Goal: Transaction & Acquisition: Purchase product/service

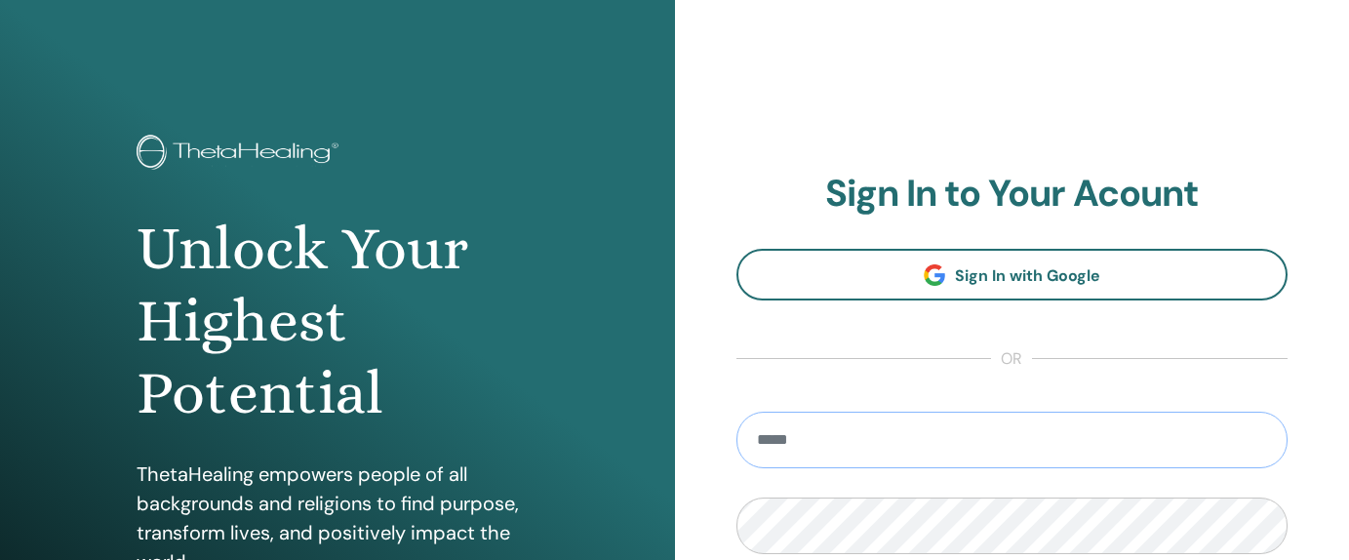
type input "**********"
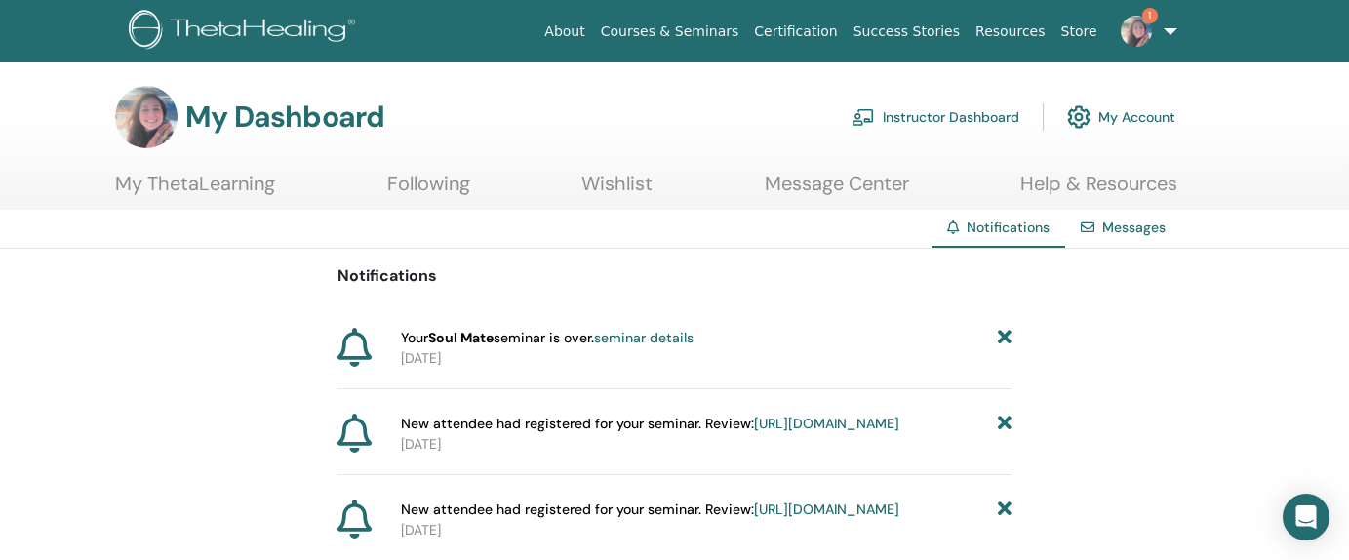
click at [1004, 126] on link "Instructor Dashboard" at bounding box center [935, 117] width 168 height 43
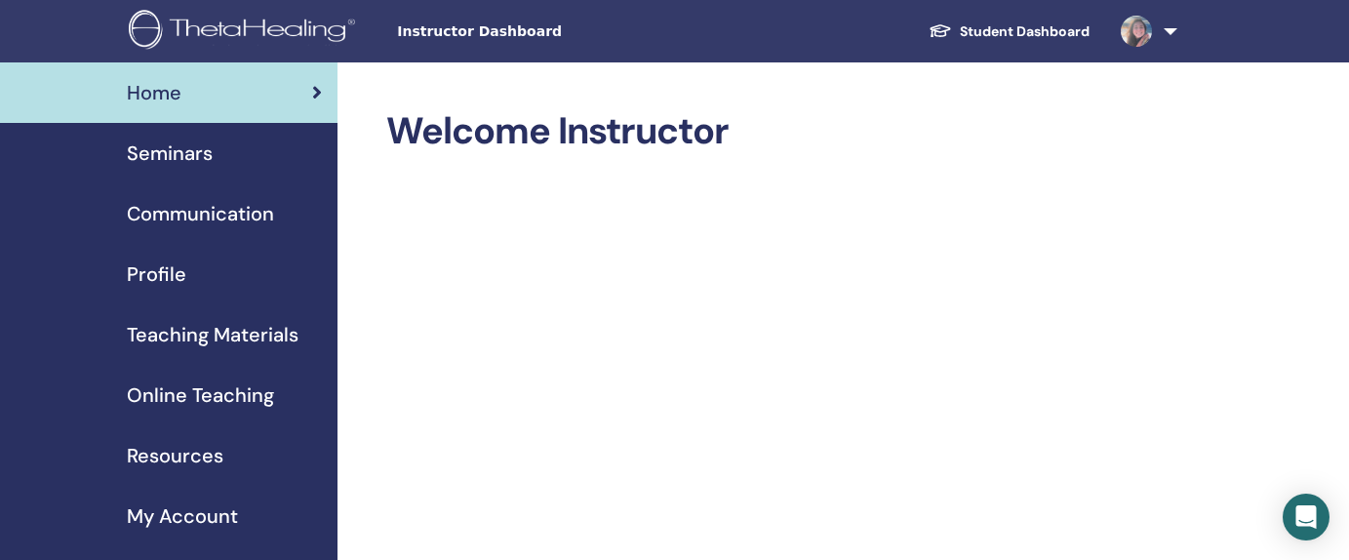
click at [195, 166] on span "Seminars" at bounding box center [170, 152] width 86 height 29
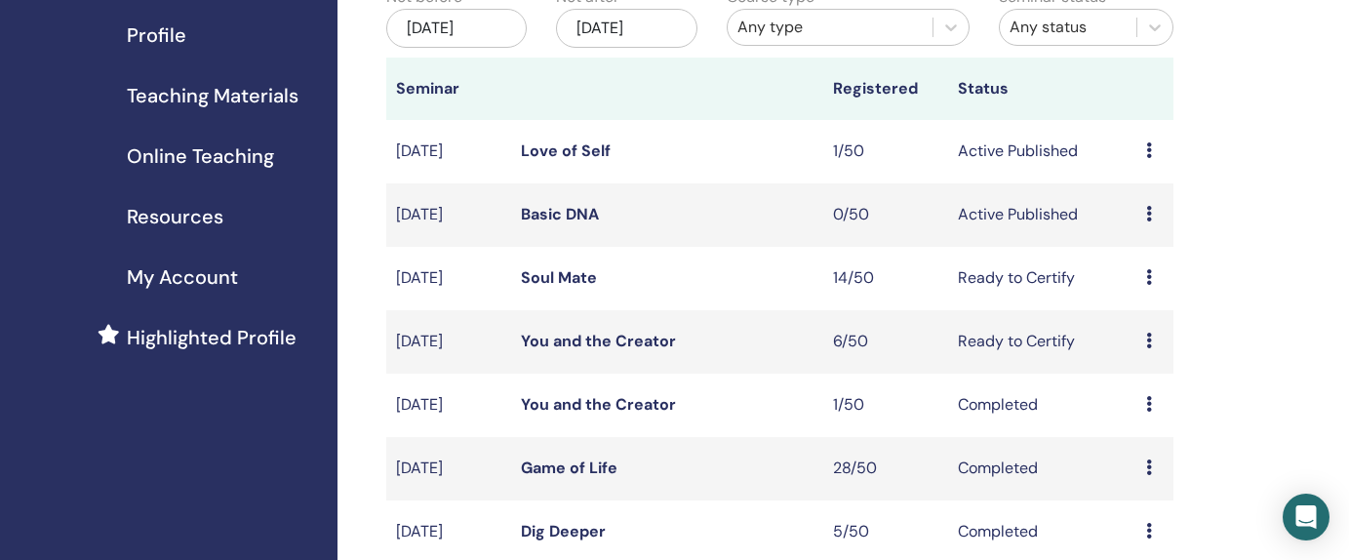
scroll to position [241, 0]
click at [576, 152] on link "Love of Self" at bounding box center [566, 148] width 90 height 20
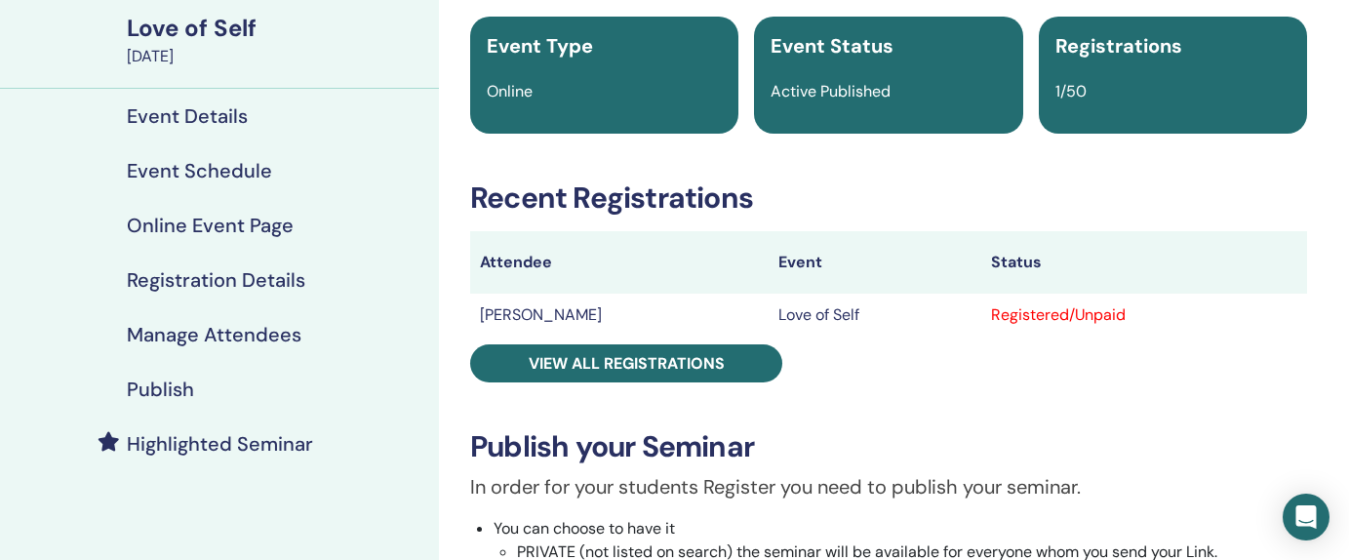
scroll to position [154, 0]
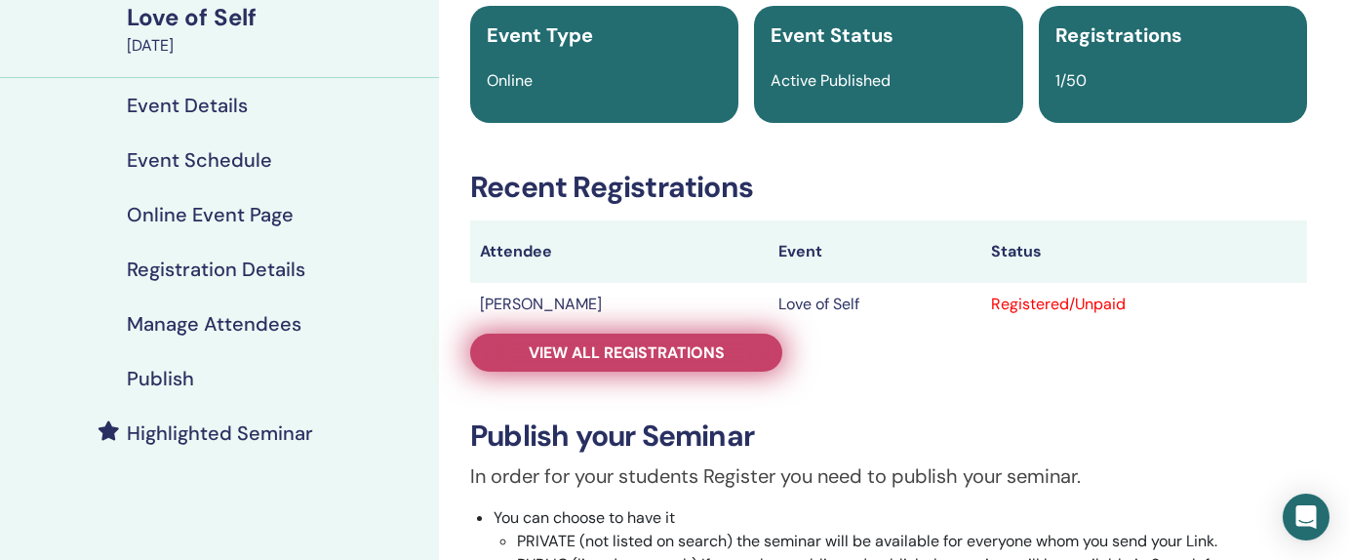
click at [590, 359] on span "View all registrations" at bounding box center [626, 352] width 196 height 20
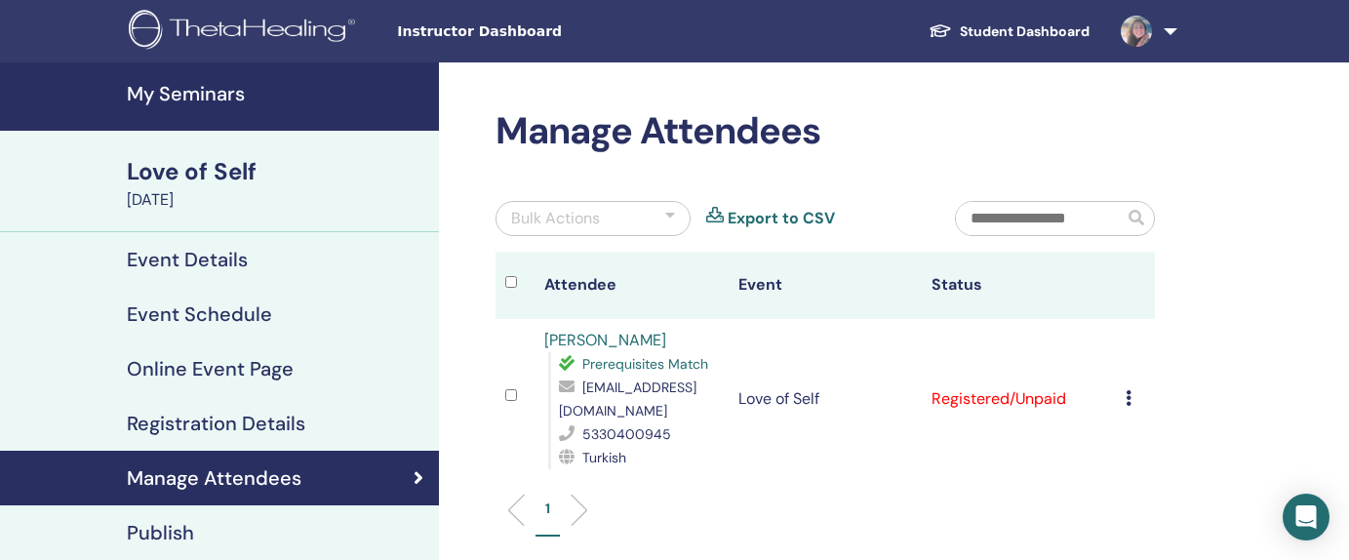
click at [233, 90] on h4 "My Seminars" at bounding box center [277, 93] width 300 height 23
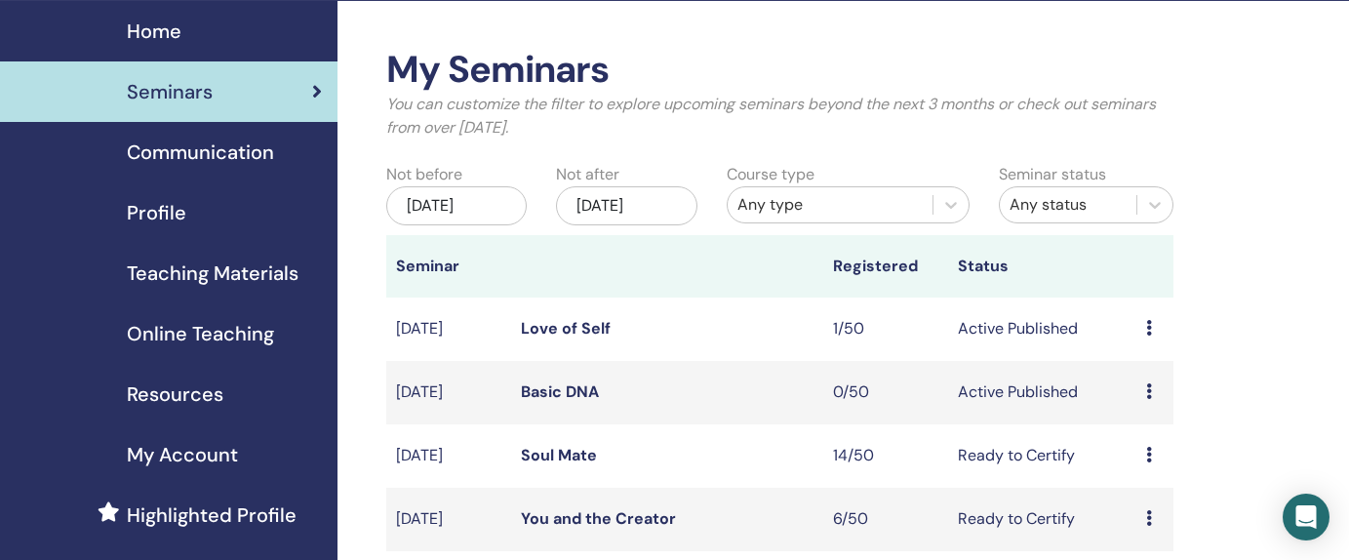
scroll to position [91, 0]
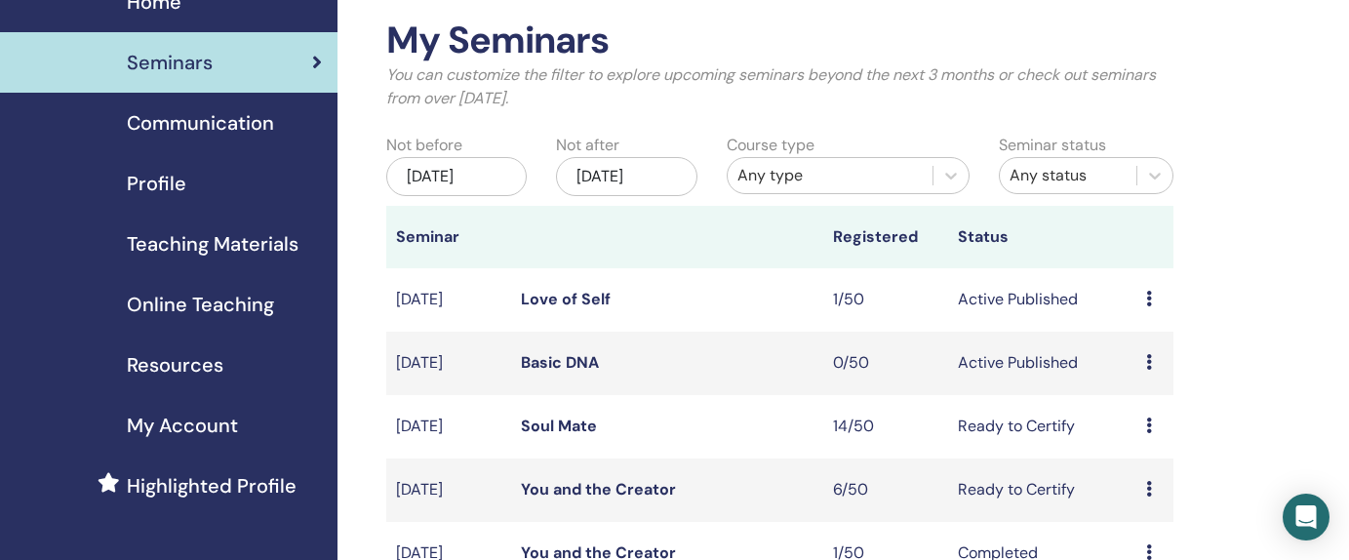
click at [572, 303] on link "Love of Self" at bounding box center [566, 299] width 90 height 20
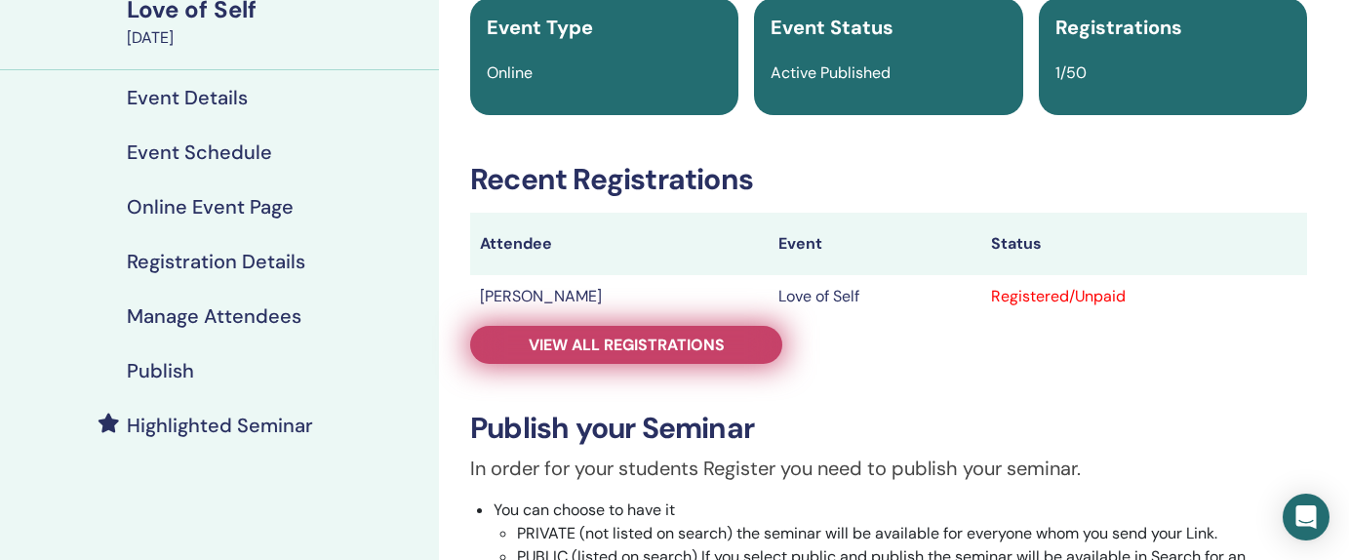
scroll to position [135, 0]
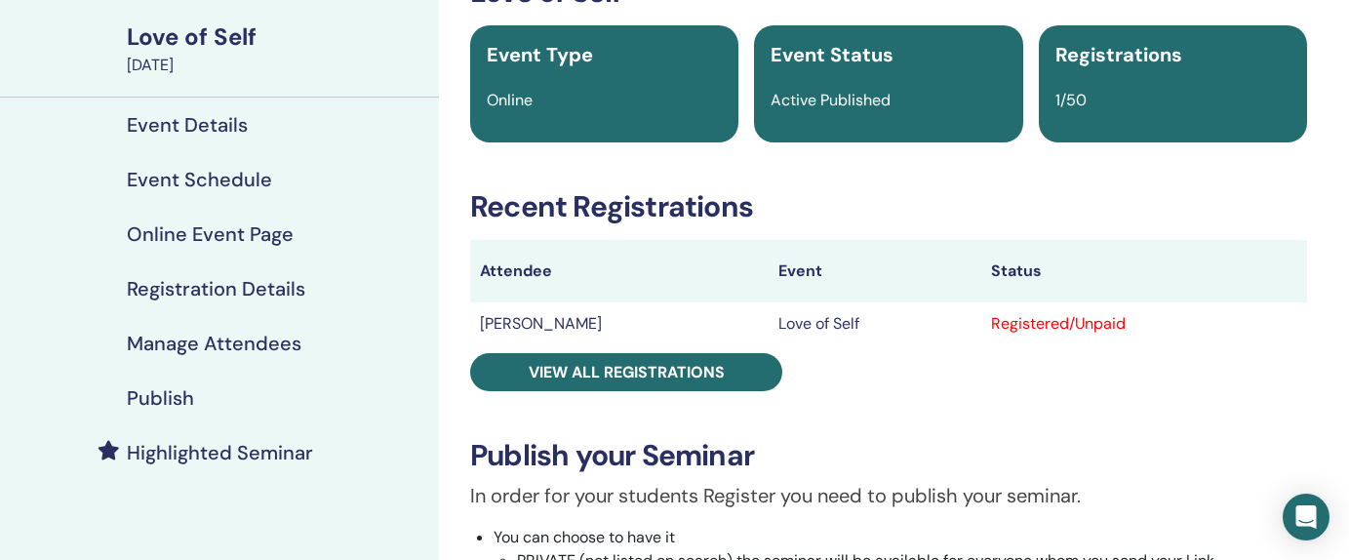
click at [203, 400] on div "Publish" at bounding box center [220, 397] width 408 height 23
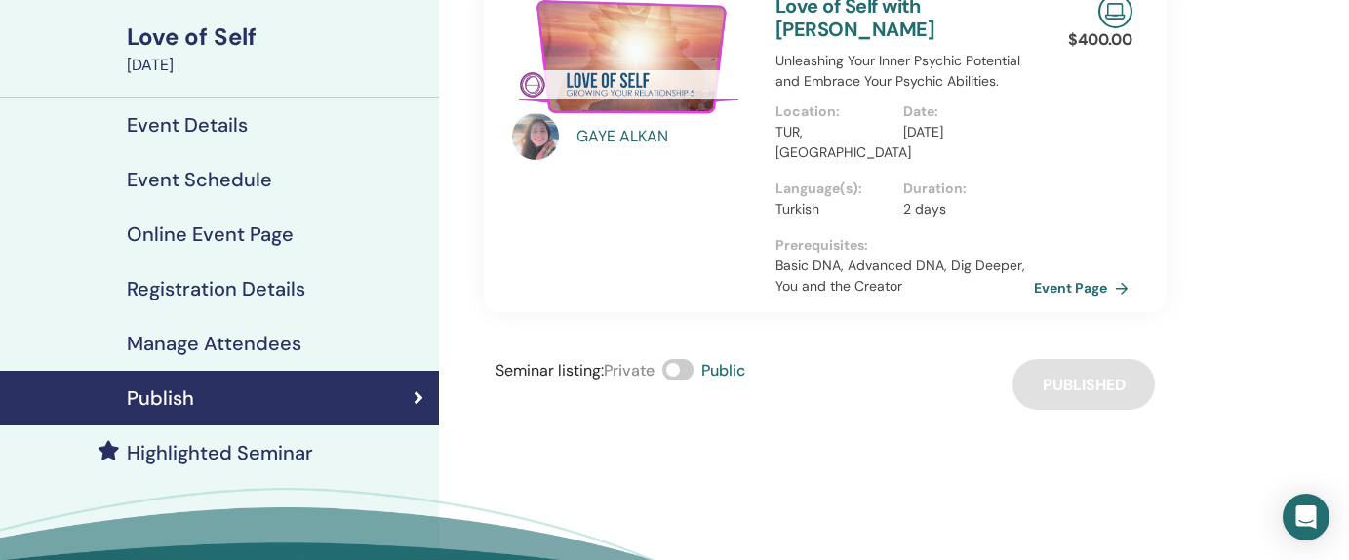
click at [1104, 273] on link "Event Page" at bounding box center [1085, 287] width 102 height 29
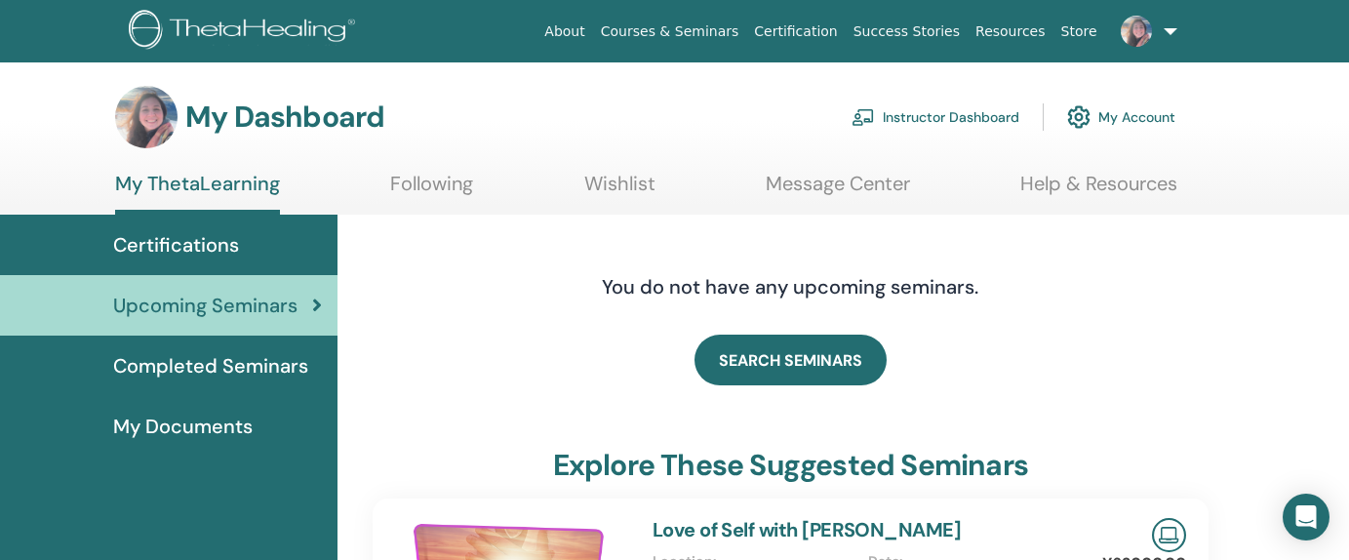
click at [995, 116] on link "Instructor Dashboard" at bounding box center [935, 117] width 168 height 43
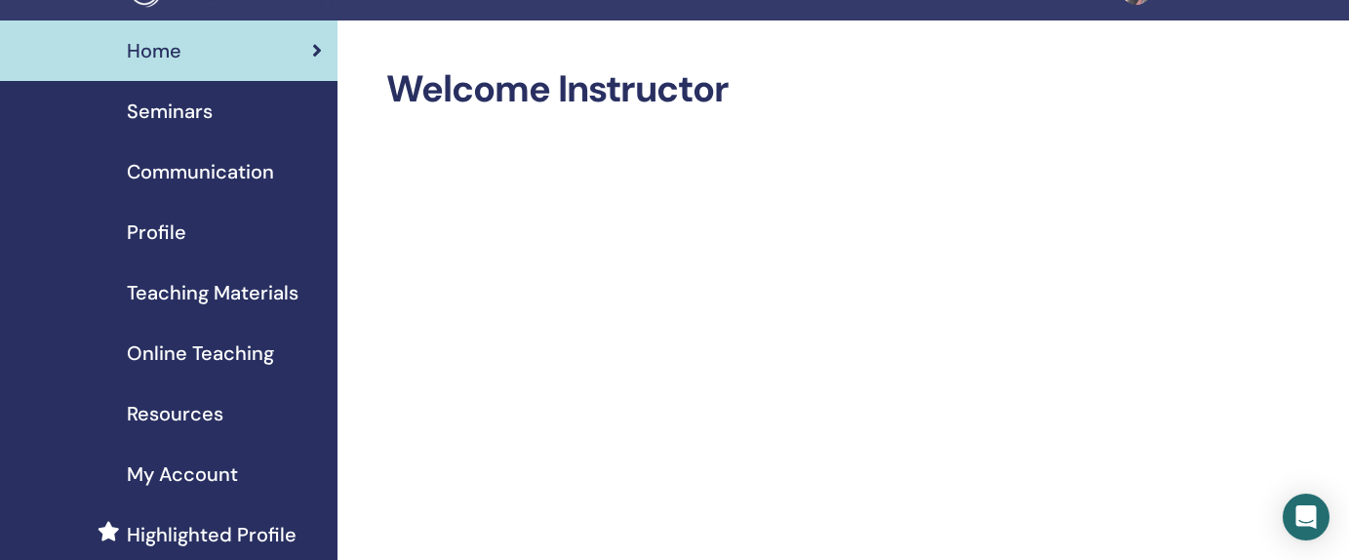
scroll to position [67, 0]
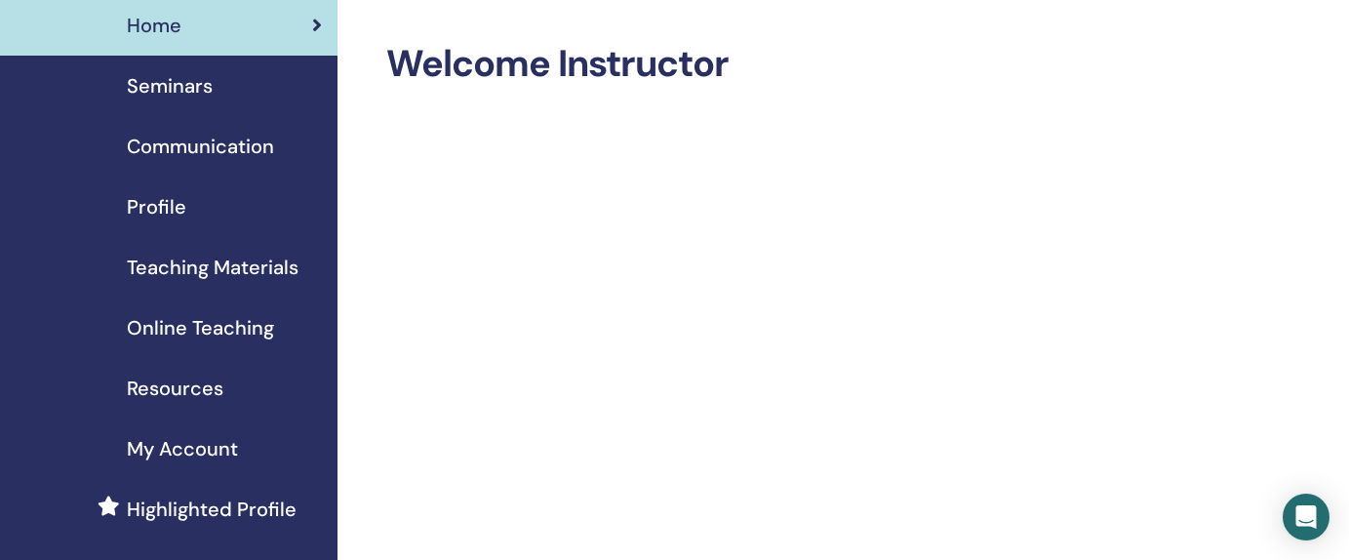
click at [181, 101] on link "Seminars" at bounding box center [168, 86] width 337 height 60
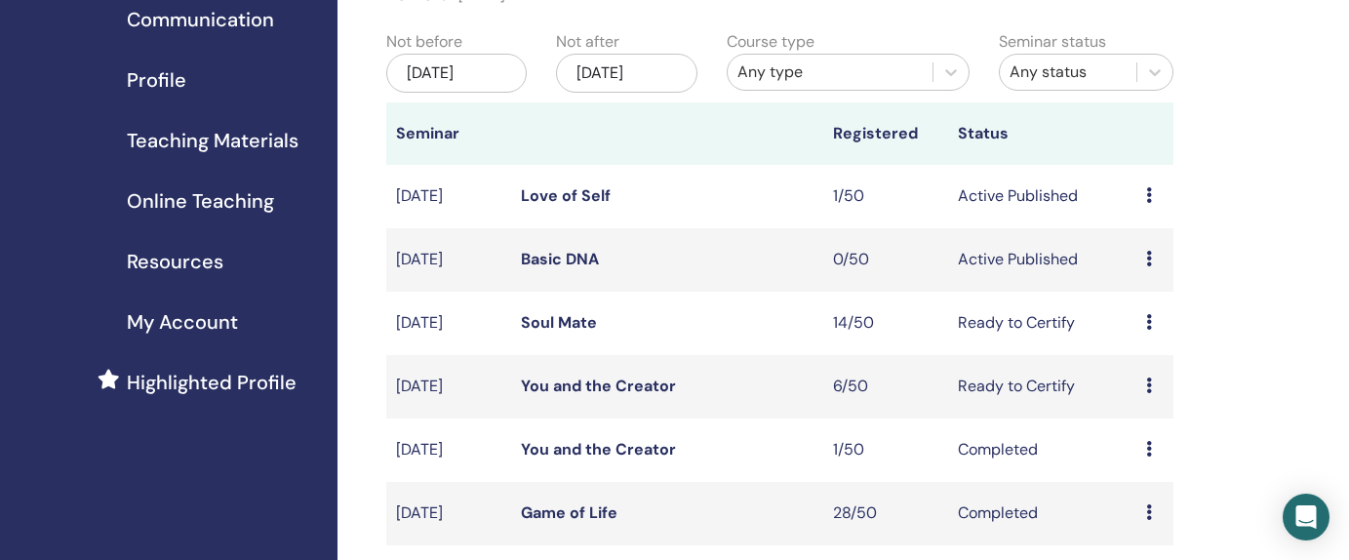
scroll to position [196, 0]
click at [568, 194] on link "Love of Self" at bounding box center [566, 193] width 90 height 20
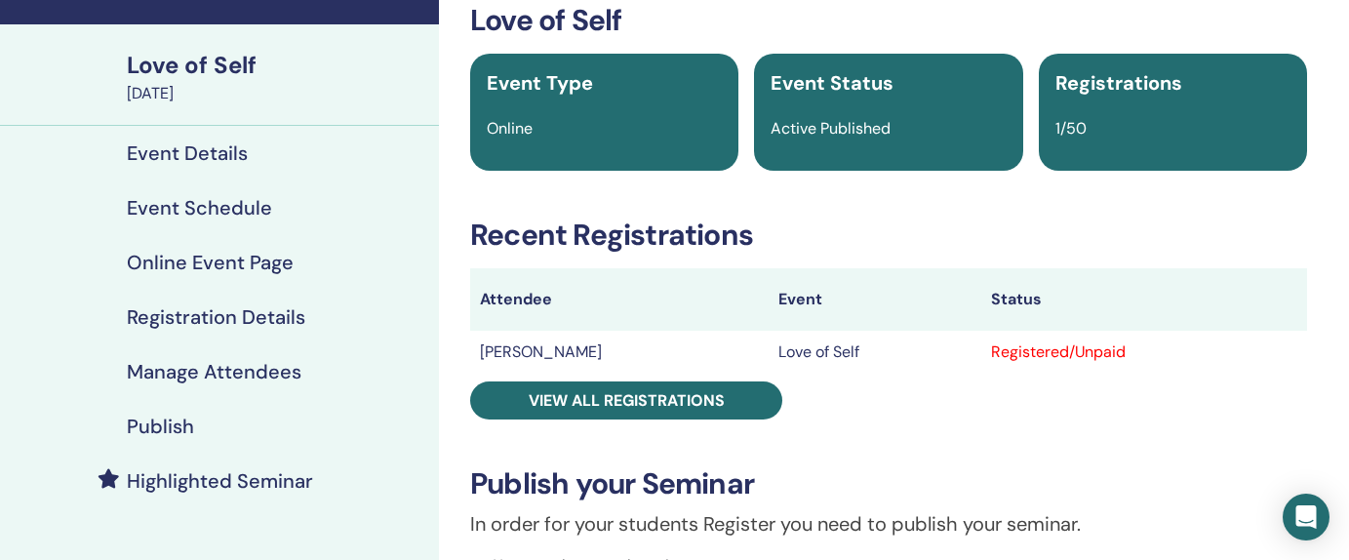
scroll to position [140, 0]
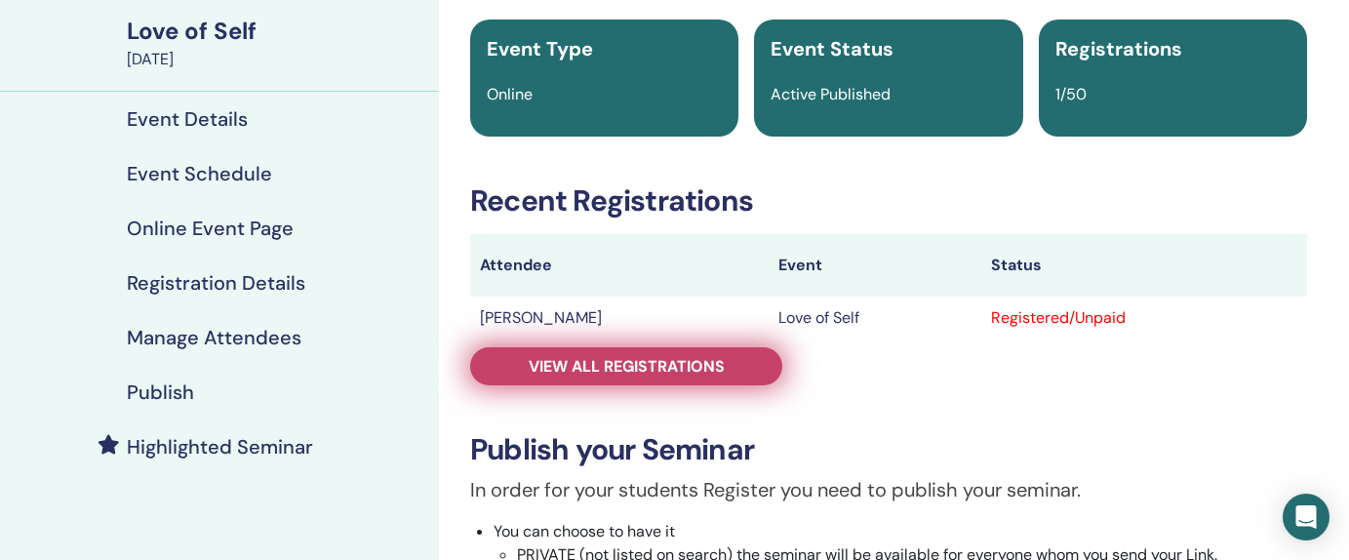
click at [586, 370] on span "View all registrations" at bounding box center [626, 366] width 196 height 20
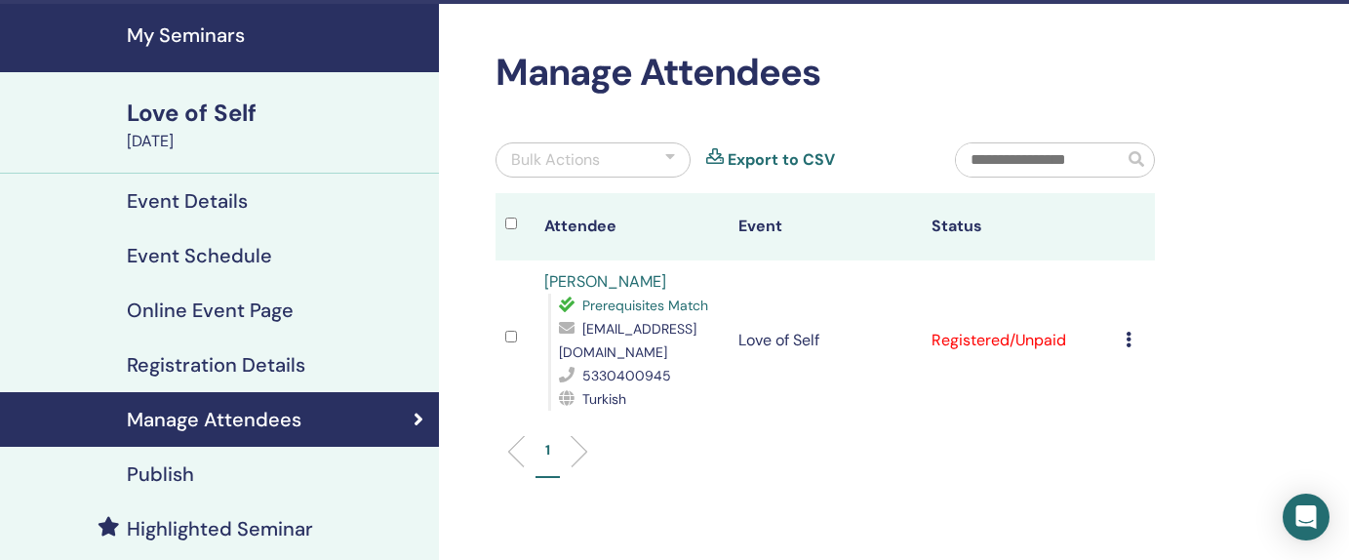
scroll to position [78, 0]
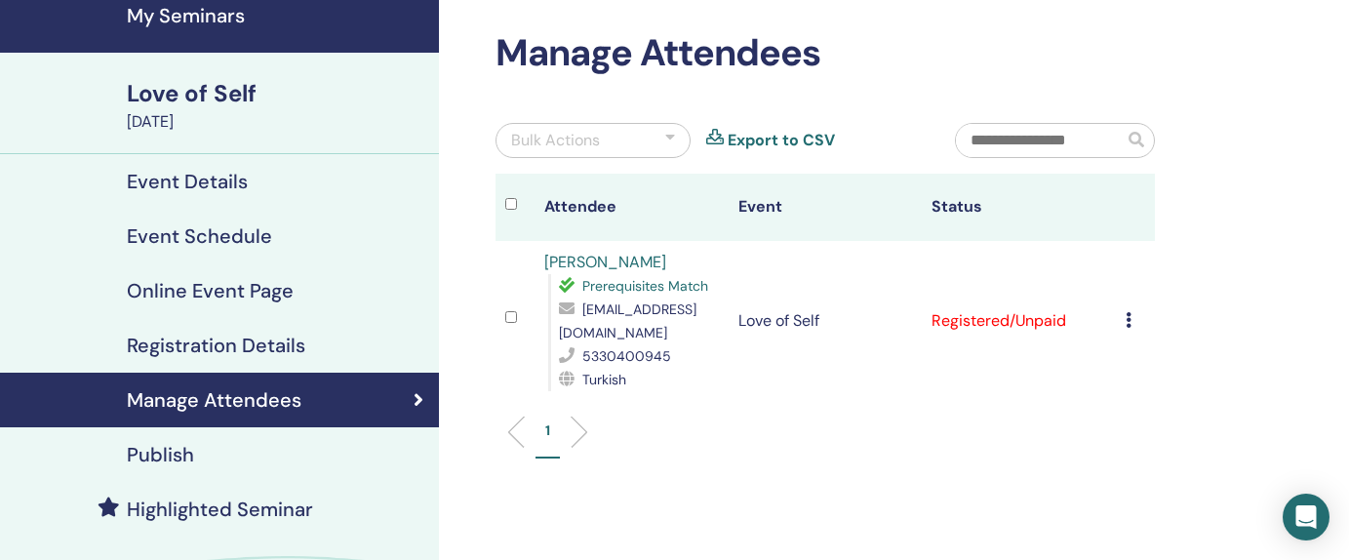
click at [279, 503] on h4 "Highlighted Seminar" at bounding box center [220, 508] width 186 height 23
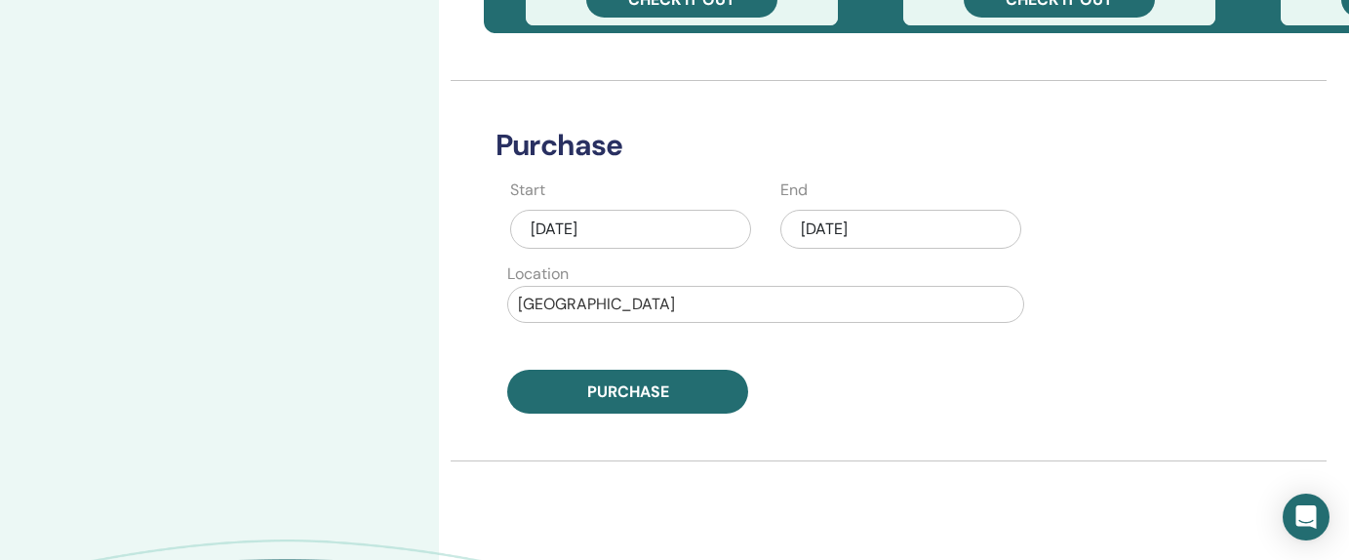
scroll to position [937, 0]
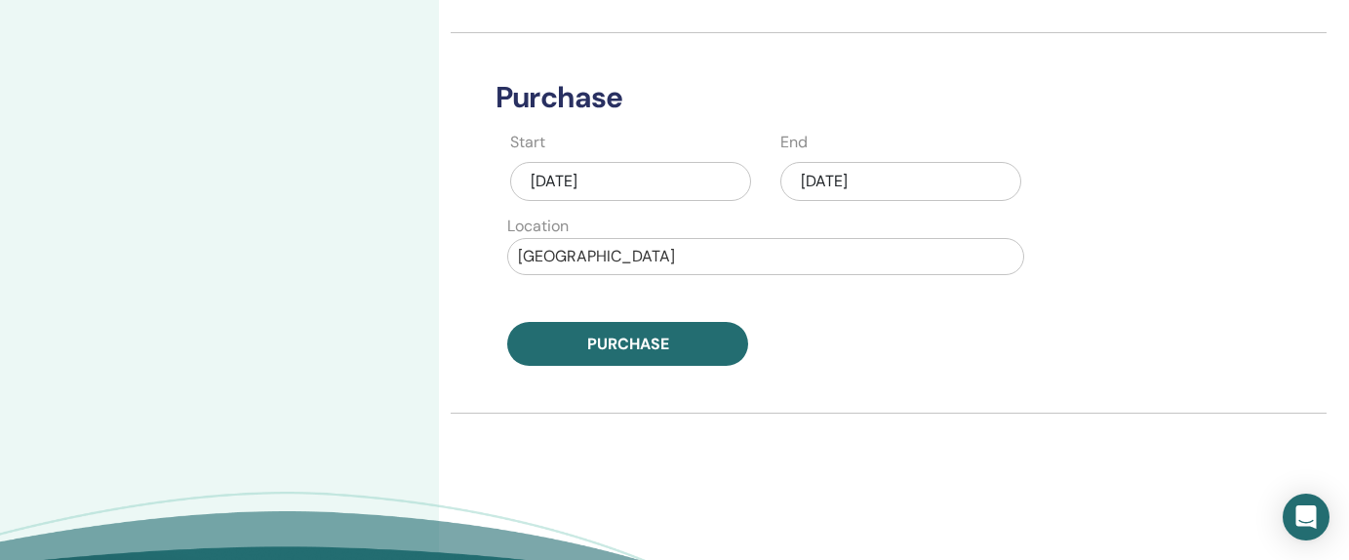
click at [880, 174] on div "Aug/18, 2025" at bounding box center [900, 181] width 241 height 39
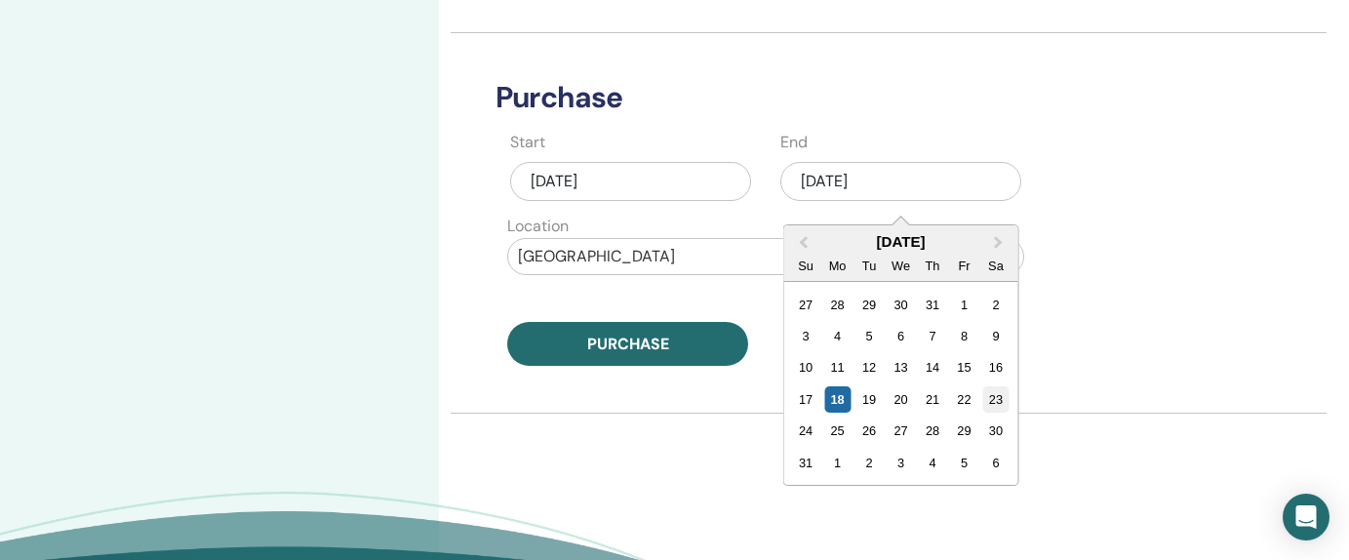
click at [985, 402] on div "23" at bounding box center [995, 399] width 26 height 26
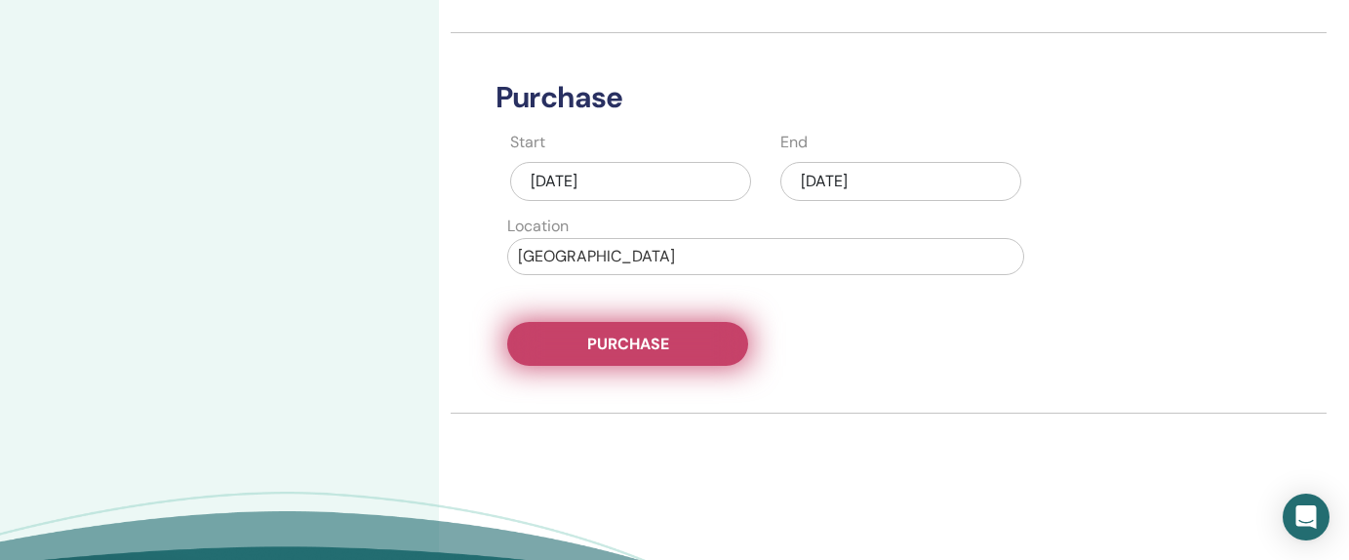
click at [687, 355] on button "Purchase" at bounding box center [627, 344] width 241 height 44
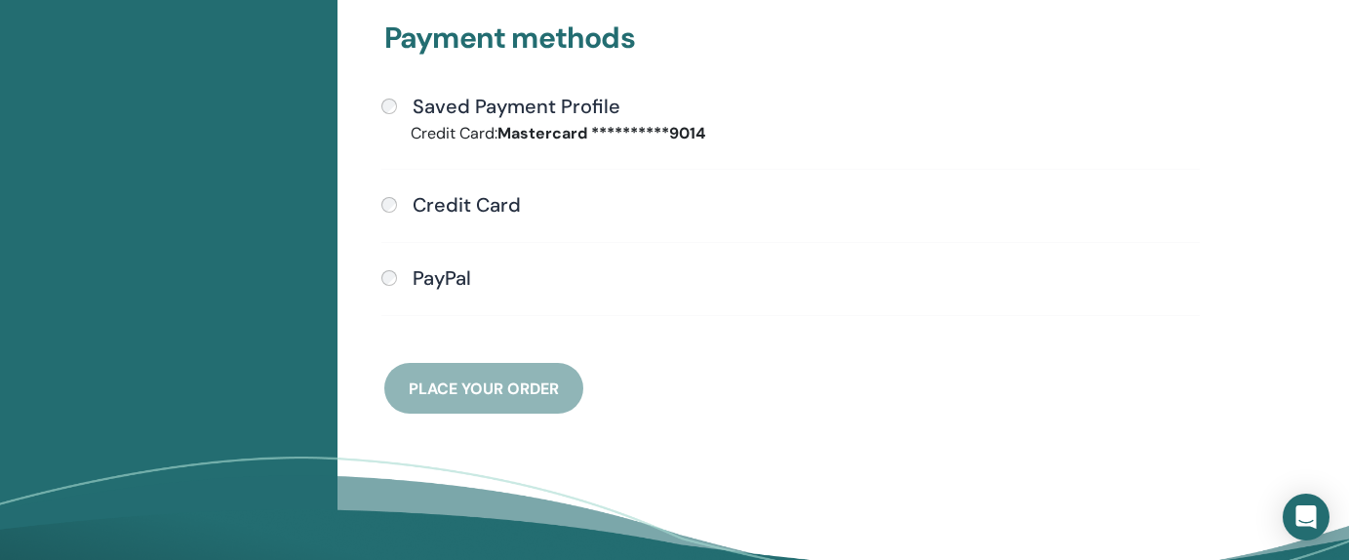
scroll to position [529, 0]
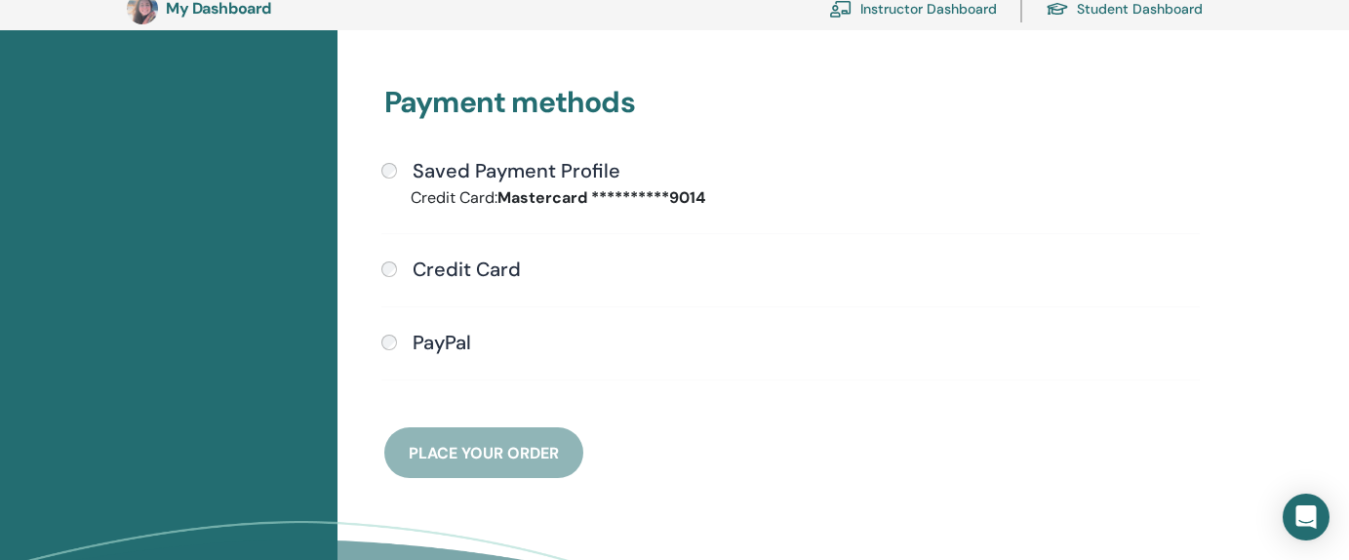
click at [406, 178] on label "Saved Payment Profile" at bounding box center [512, 170] width 215 height 23
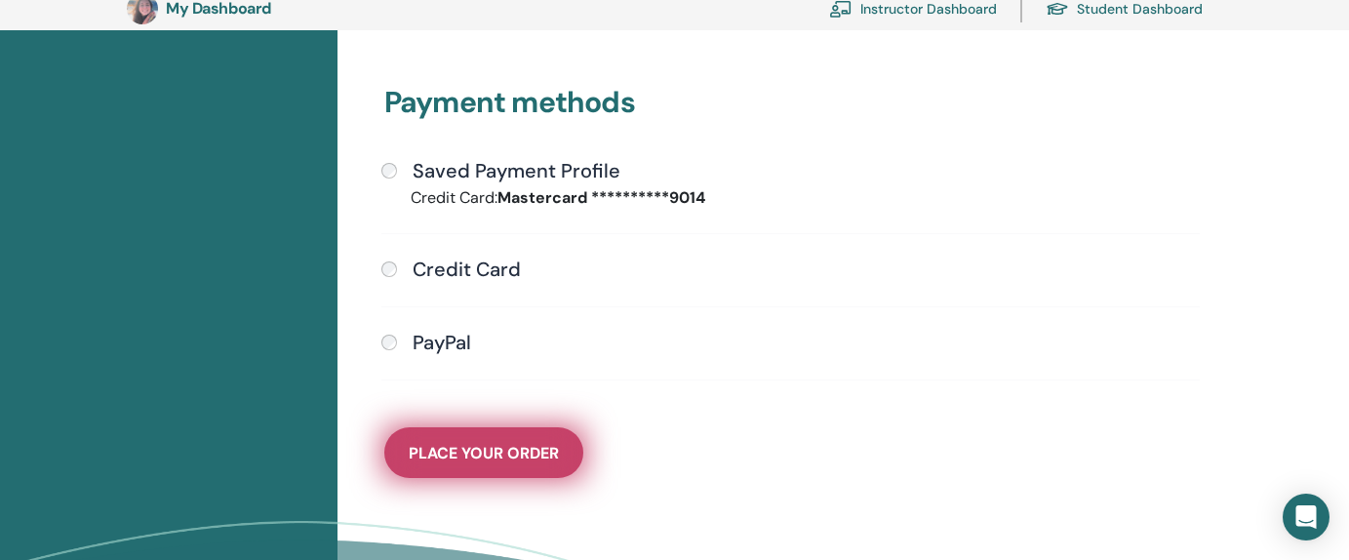
click at [488, 447] on span "Place Your Order" at bounding box center [484, 453] width 150 height 20
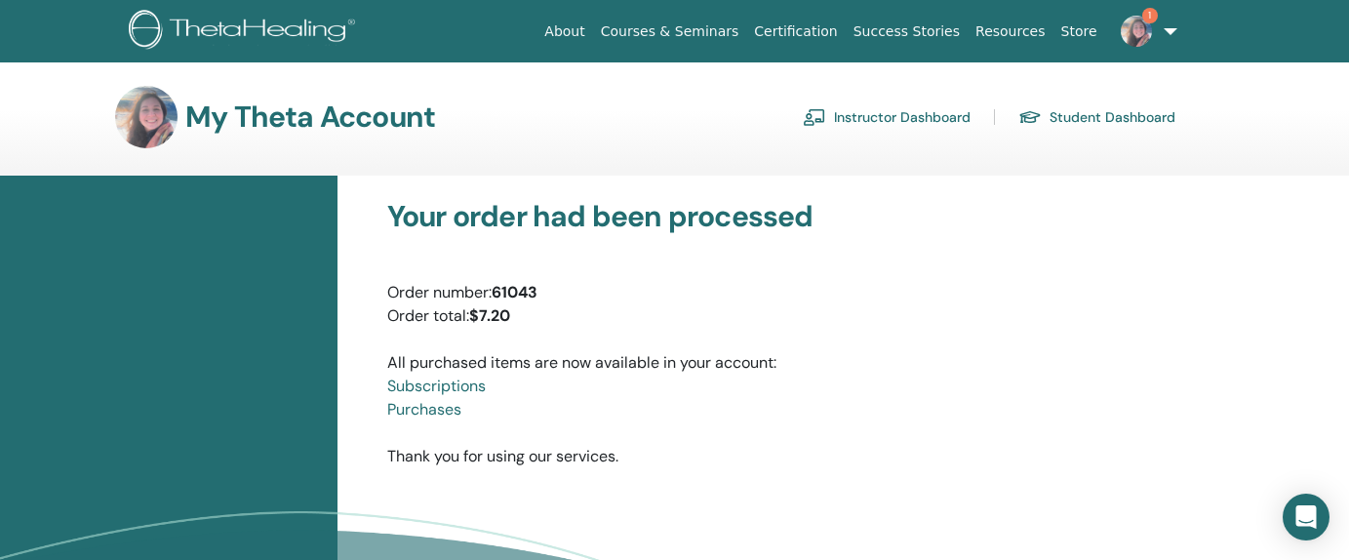
click at [288, 28] on img at bounding box center [245, 32] width 233 height 44
